Goal: Task Accomplishment & Management: Manage account settings

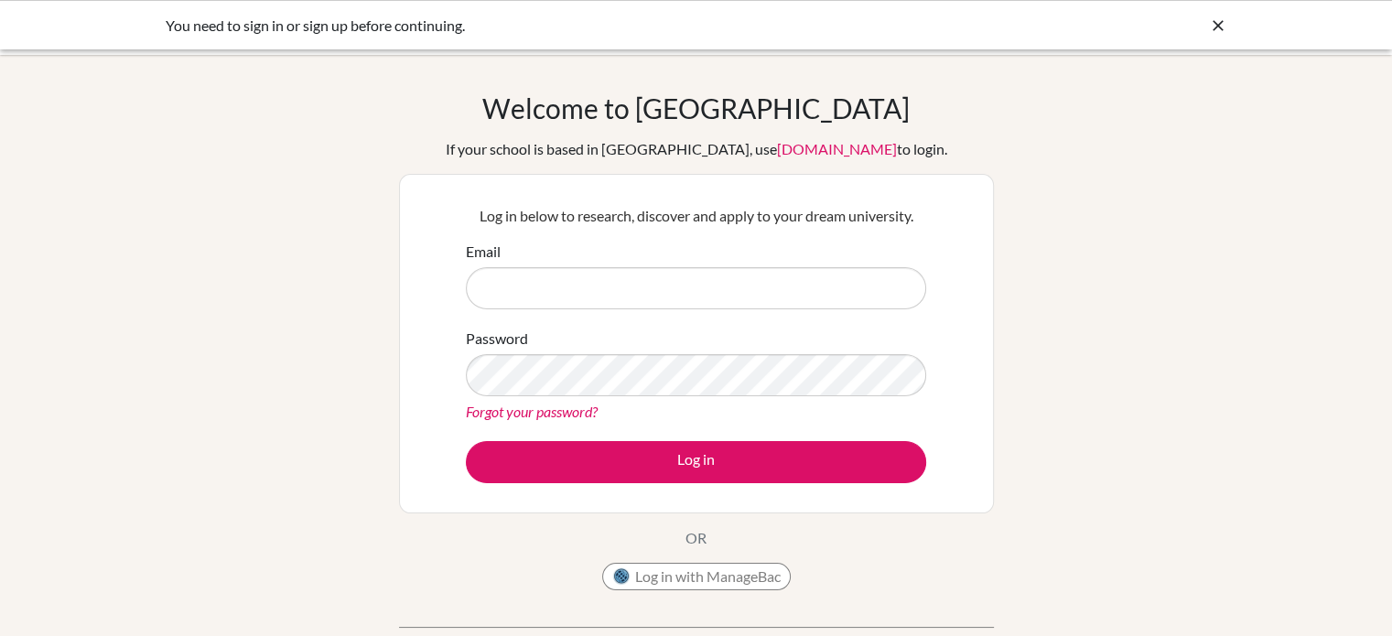
click at [552, 275] on input "Email" at bounding box center [696, 288] width 460 height 42
click at [409, 34] on div "You need to sign in or sign up before continuing." at bounding box center [559, 26] width 787 height 22
click at [1217, 23] on icon at bounding box center [1218, 25] width 18 height 18
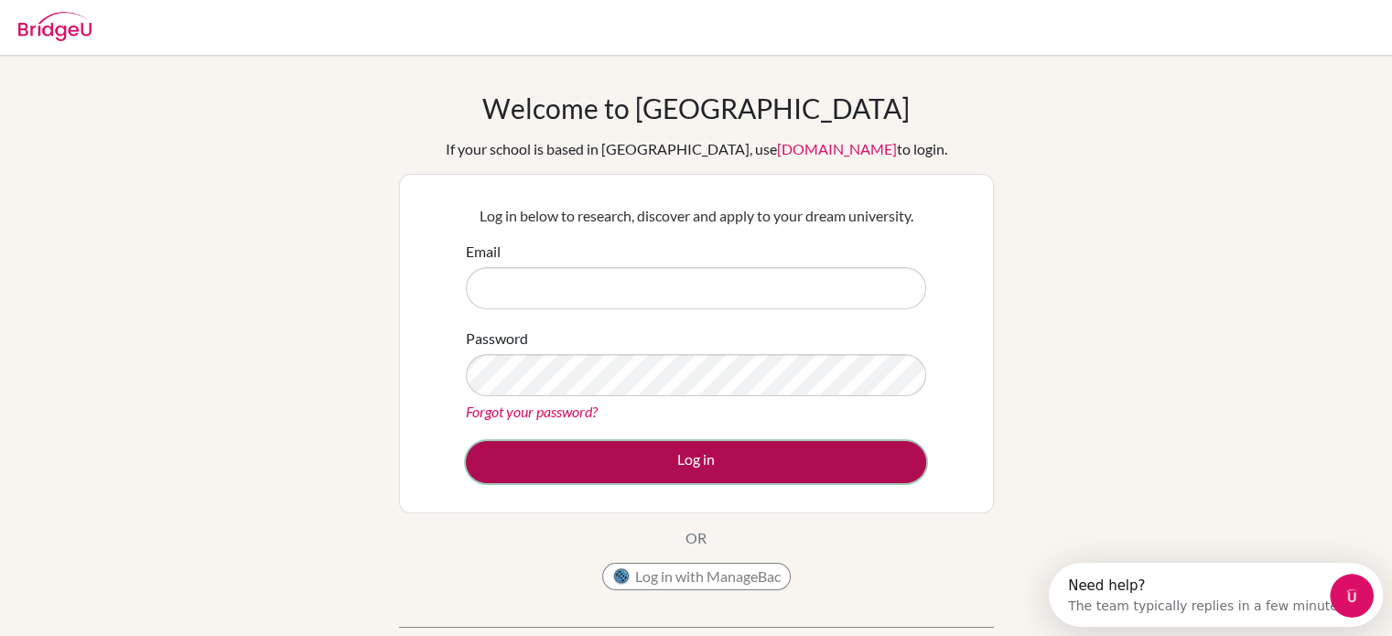
click at [698, 463] on button "Log in" at bounding box center [696, 462] width 460 height 42
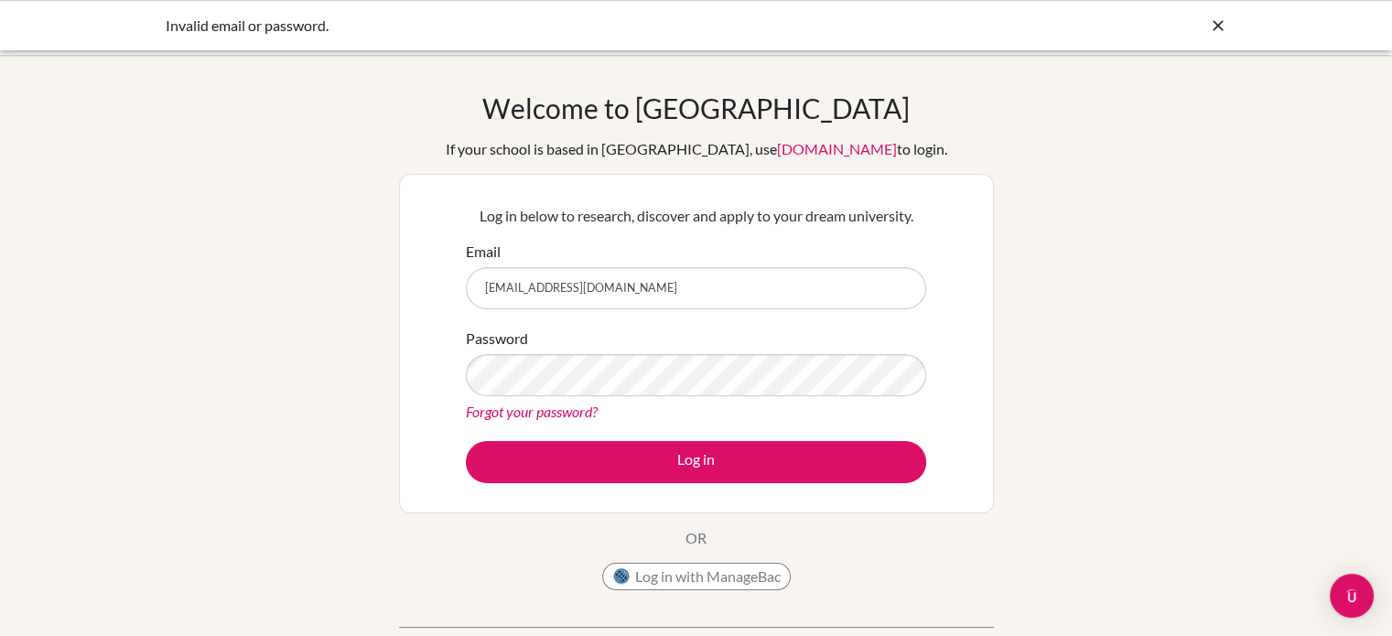
type input "maheen.hassan@marist.ac.jp"
click at [557, 403] on link "Forgot your password?" at bounding box center [532, 411] width 132 height 17
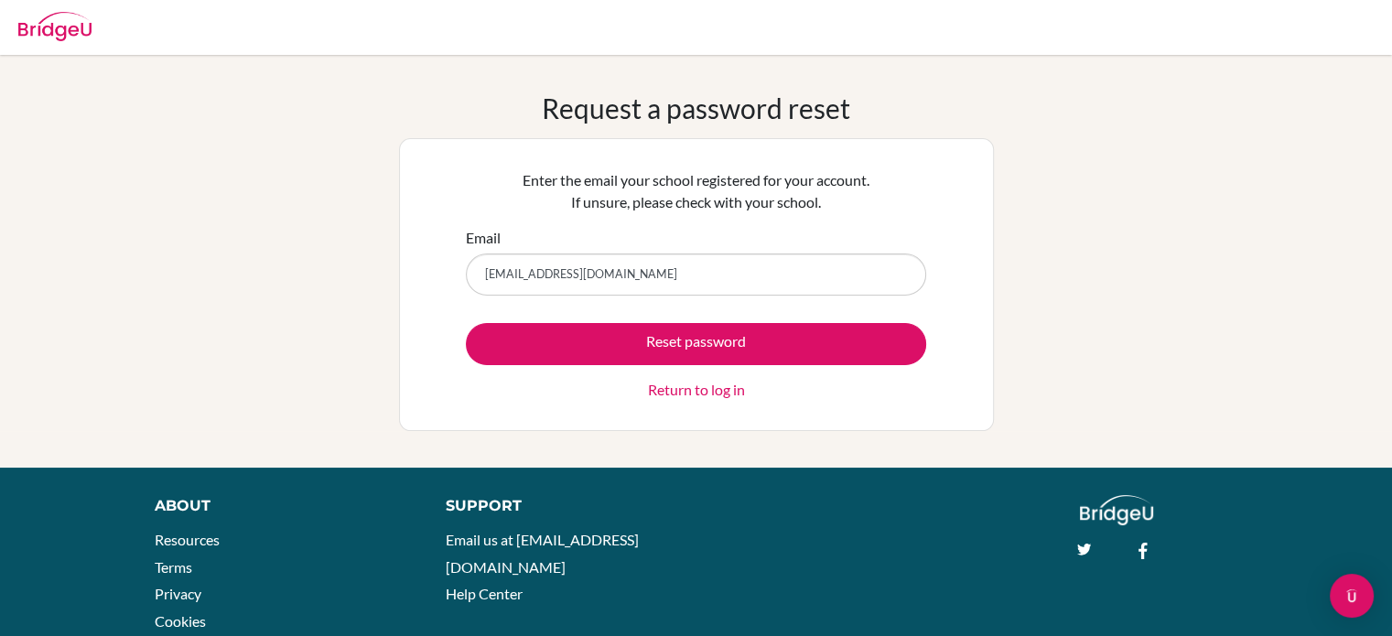
type input "[EMAIL_ADDRESS][DOMAIN_NAME]"
click at [466, 323] on button "Reset password" at bounding box center [696, 344] width 460 height 42
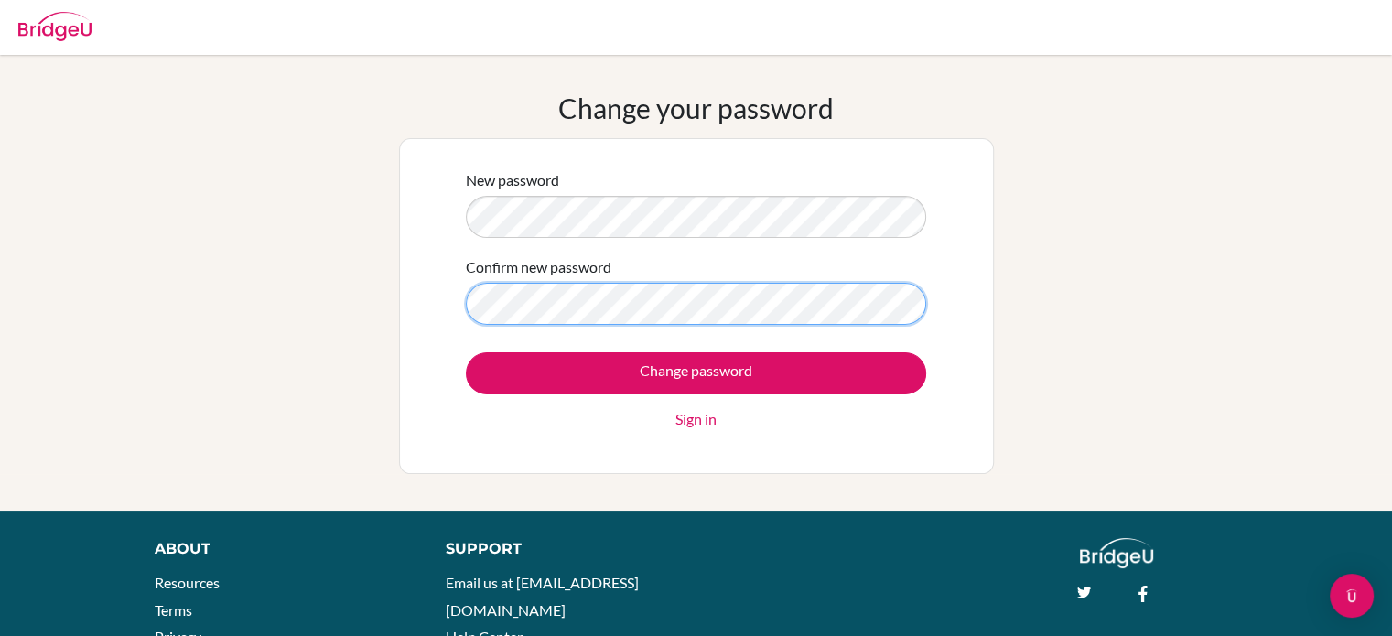
click at [466, 352] on input "Change password" at bounding box center [696, 373] width 460 height 42
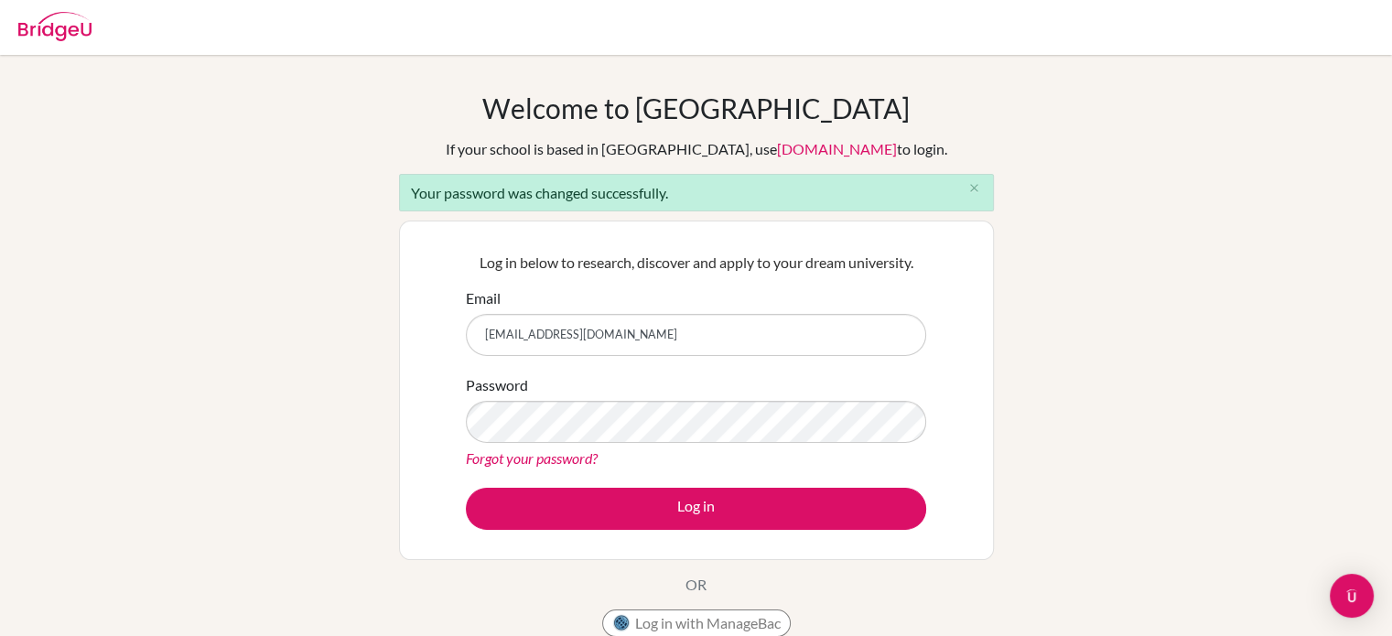
type input "[EMAIL_ADDRESS][DOMAIN_NAME]"
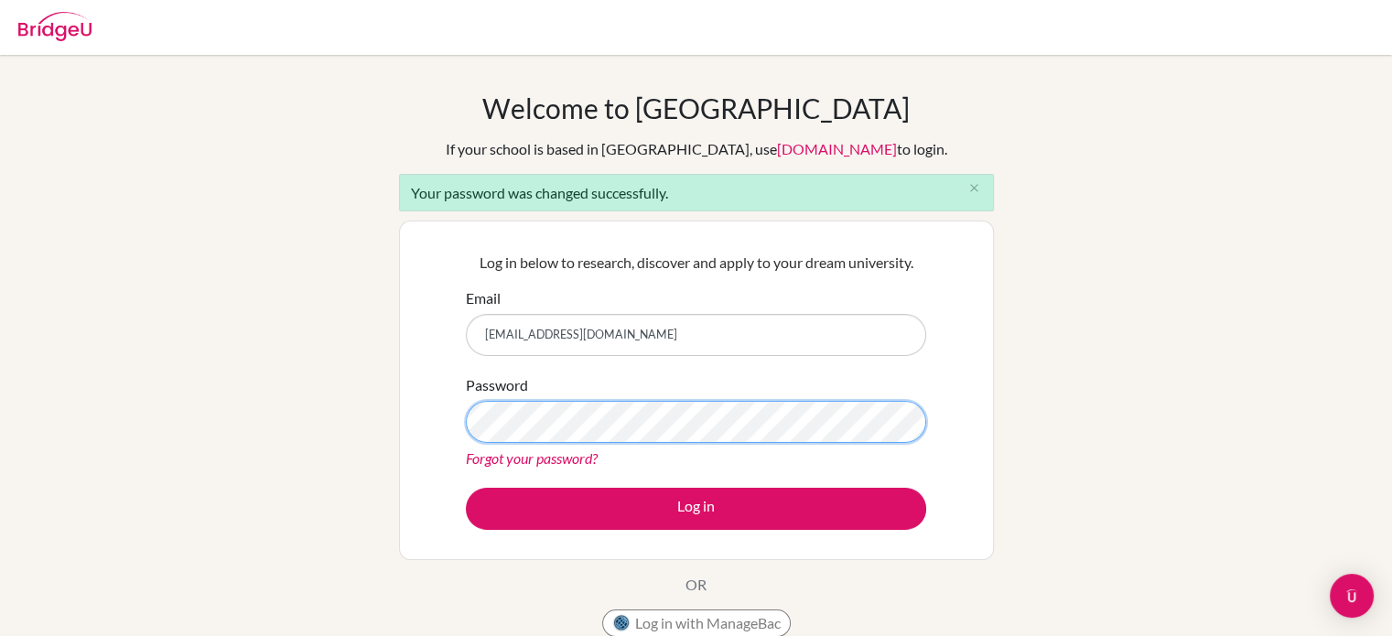
click at [466, 488] on button "Log in" at bounding box center [696, 509] width 460 height 42
